Goal: Find specific page/section: Find specific page/section

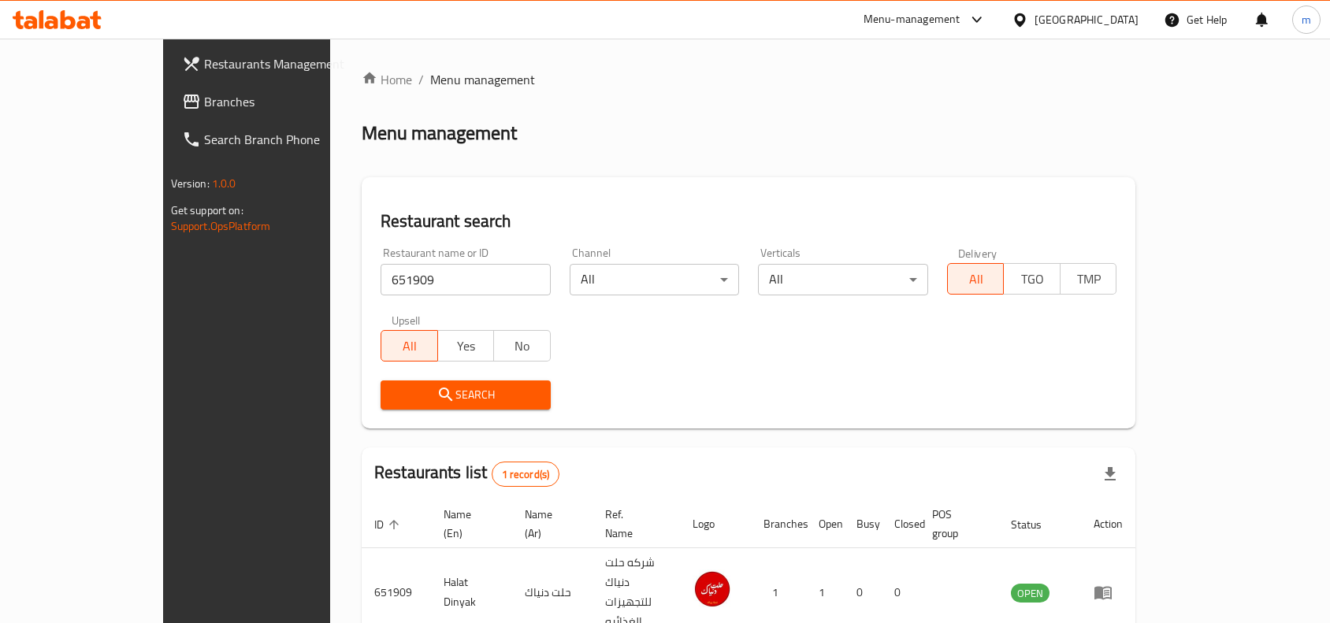
scroll to position [49, 0]
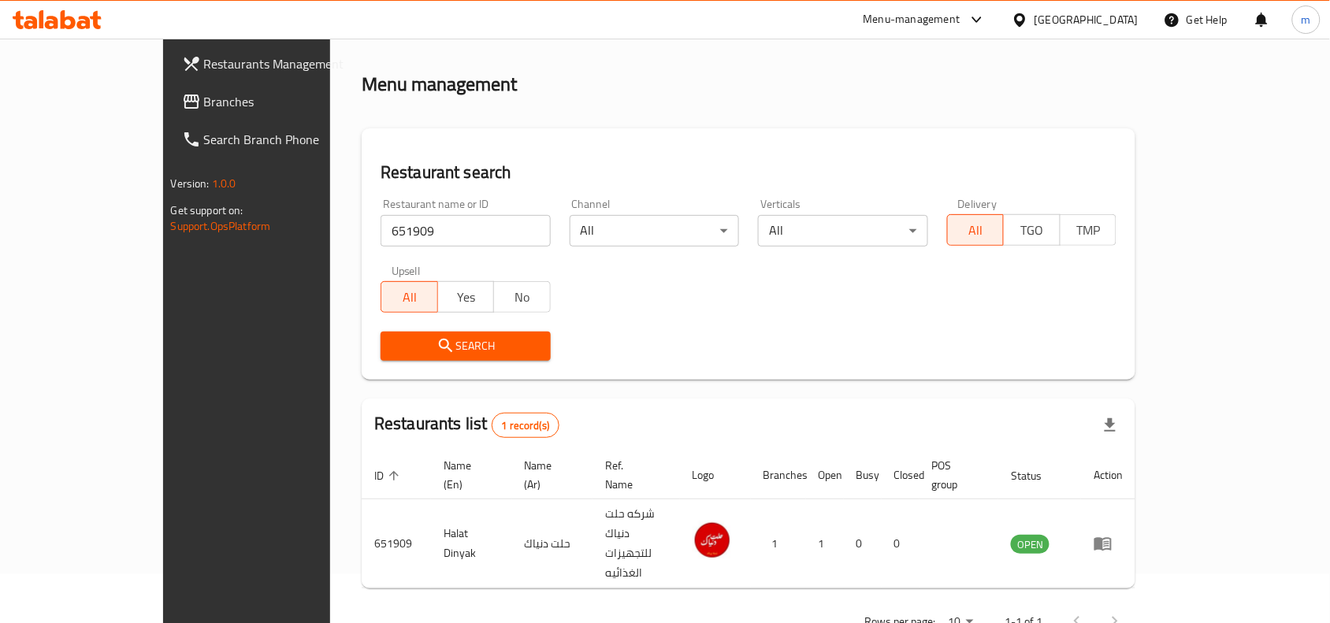
click at [1025, 21] on icon at bounding box center [1019, 19] width 11 height 13
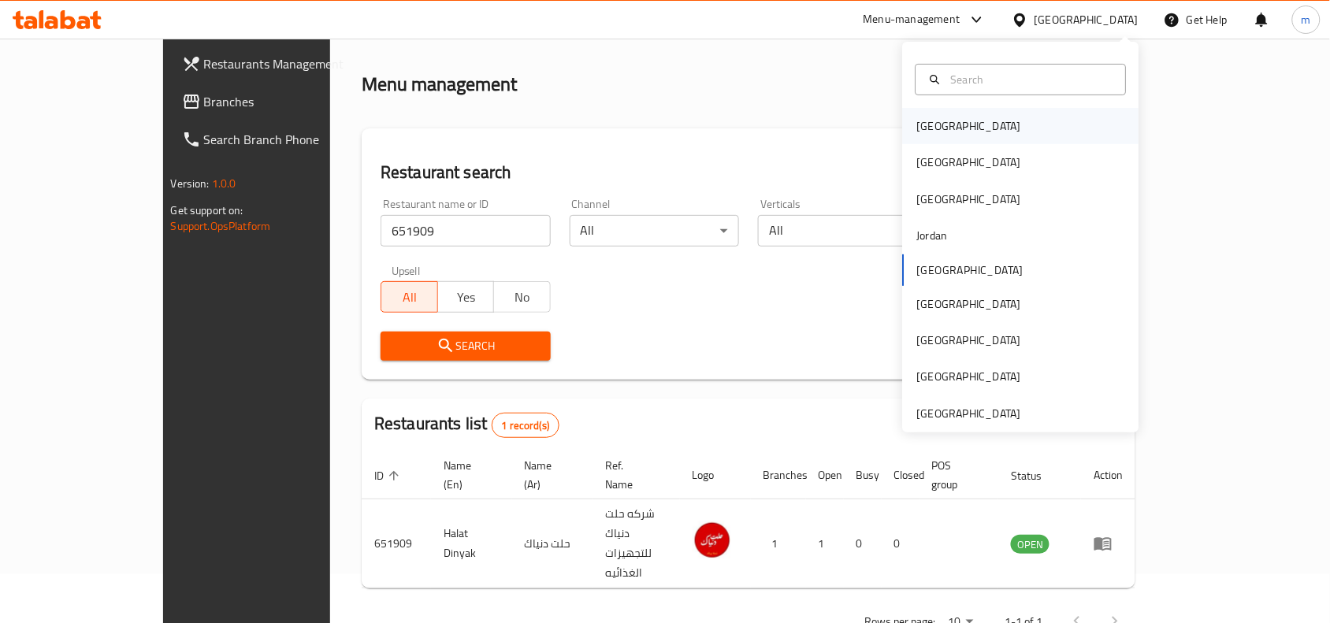
click at [926, 132] on div "[GEOGRAPHIC_DATA]" at bounding box center [969, 125] width 104 height 17
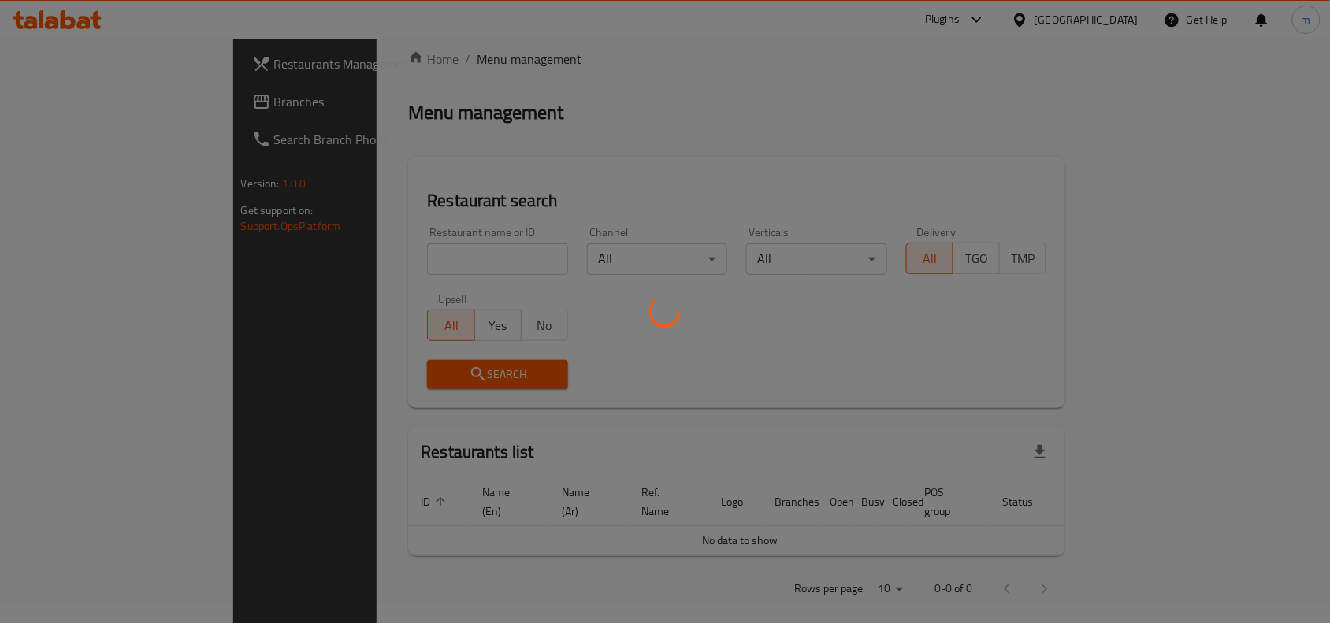
scroll to position [49, 0]
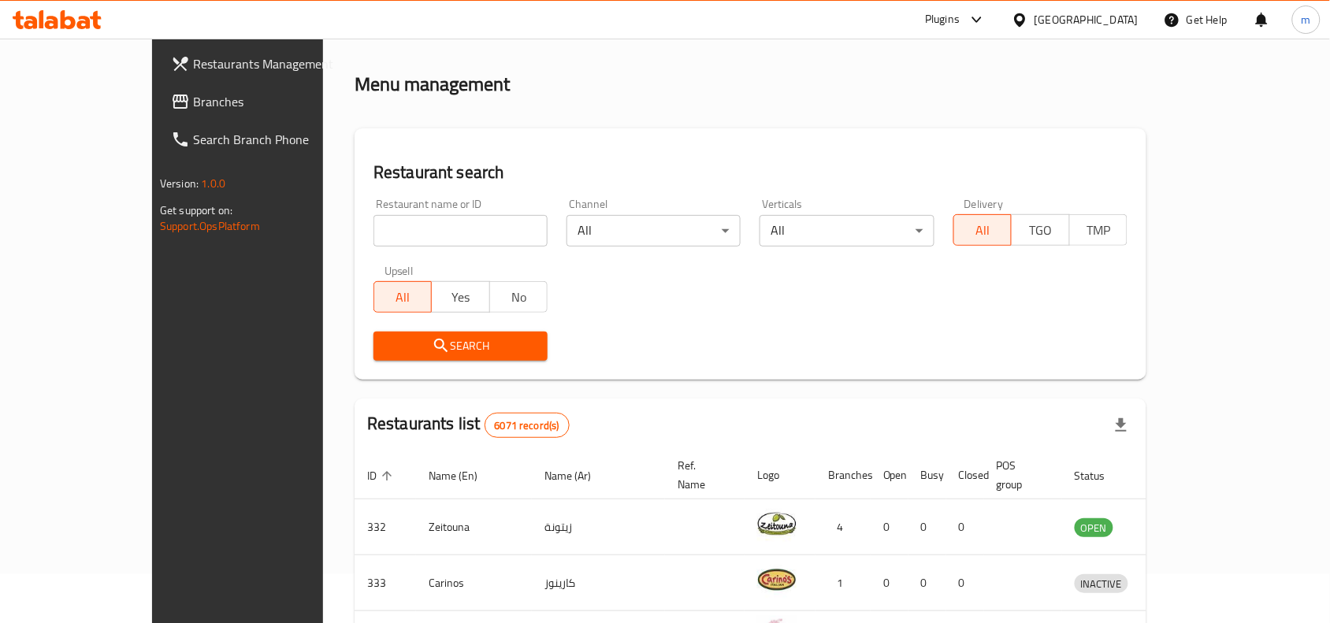
click at [193, 102] on span "Branches" at bounding box center [277, 101] width 169 height 19
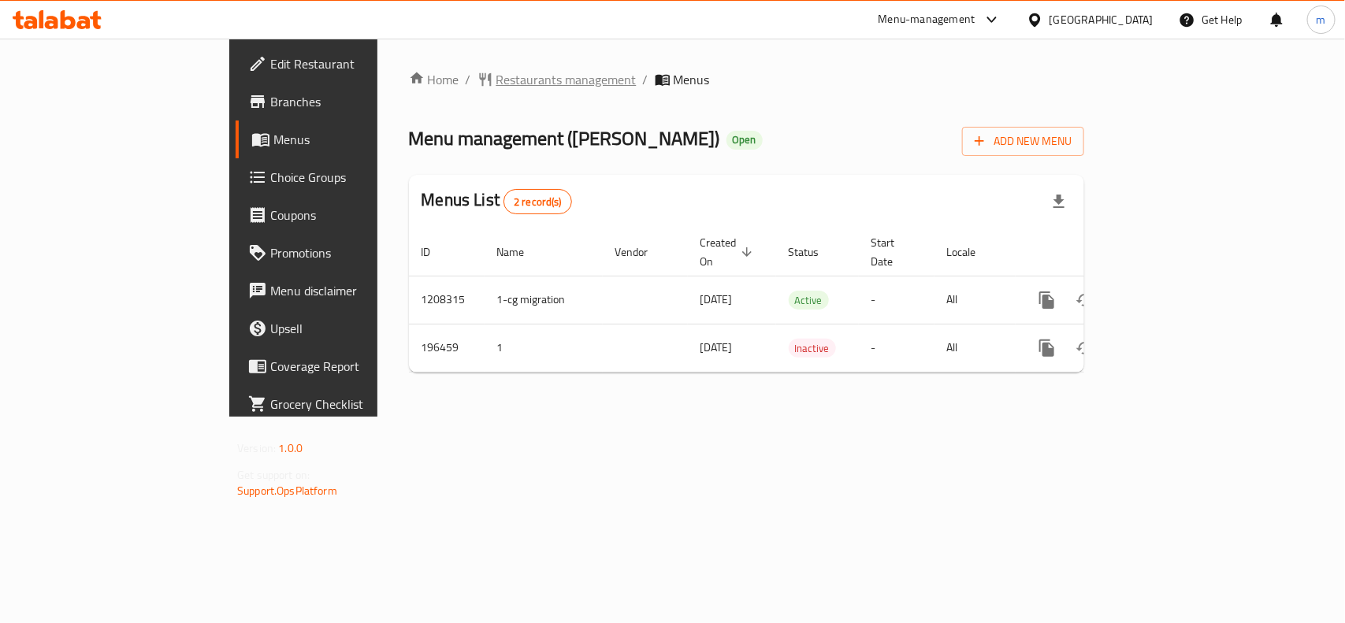
click at [496, 75] on span "Restaurants management" at bounding box center [566, 79] width 140 height 19
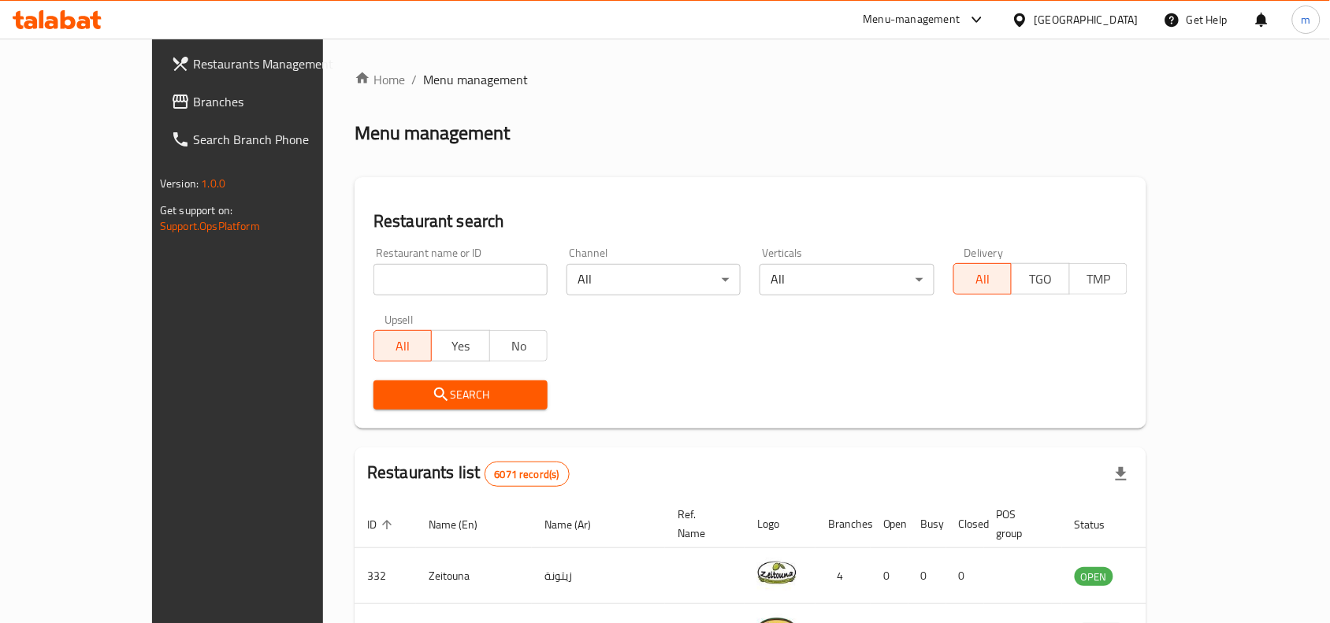
click at [373, 291] on input "search" at bounding box center [460, 280] width 174 height 32
paste input "621672"
type input "621672"
click at [395, 394] on span "Search" at bounding box center [460, 395] width 149 height 20
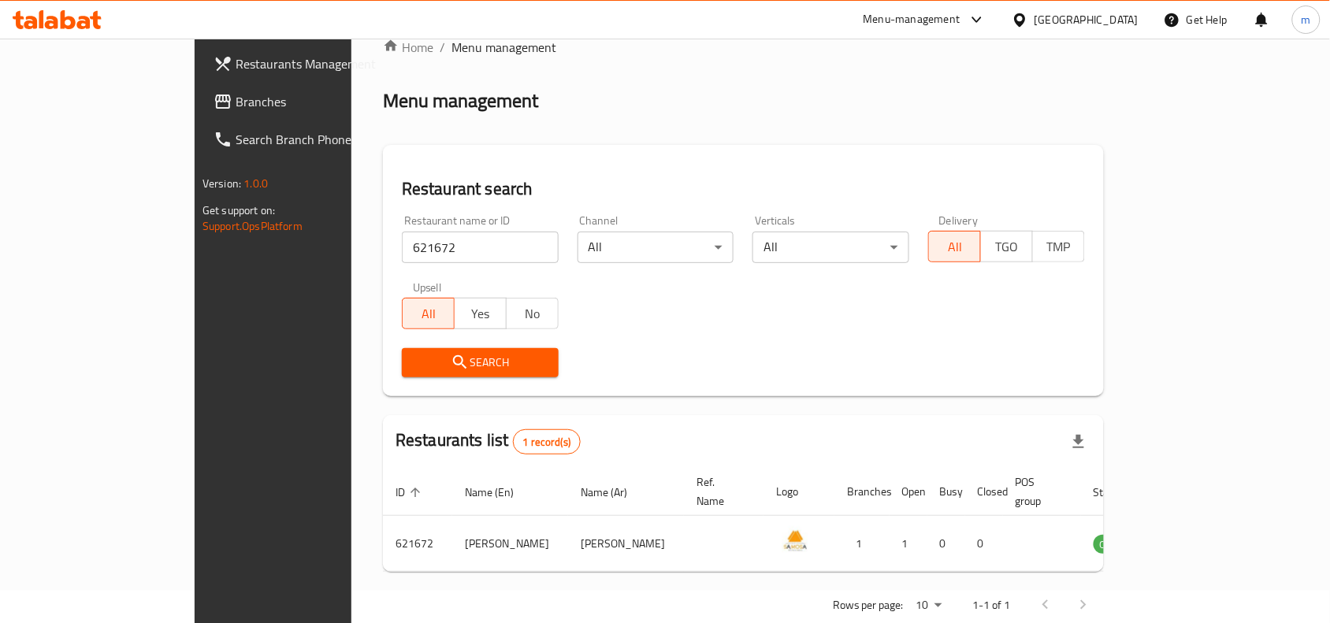
scroll to position [49, 0]
